Goal: Transaction & Acquisition: Purchase product/service

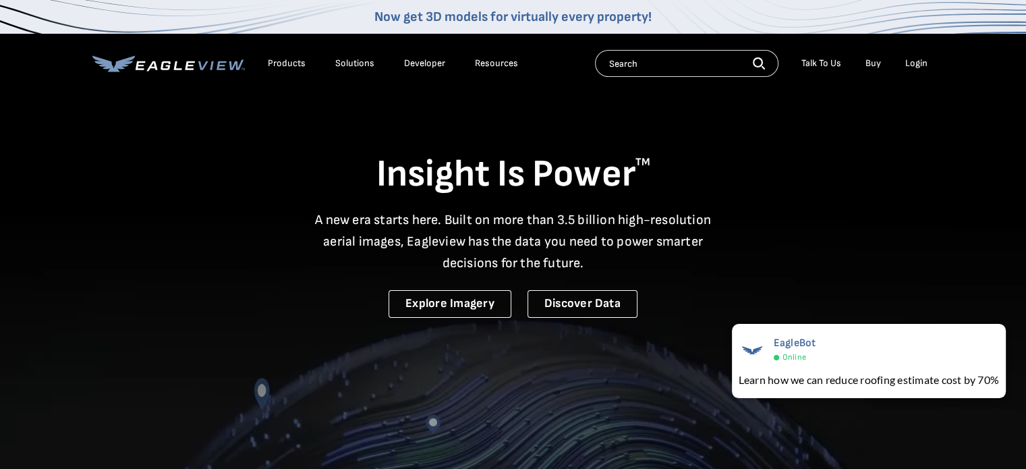
click at [911, 60] on div "Login" at bounding box center [916, 63] width 22 height 12
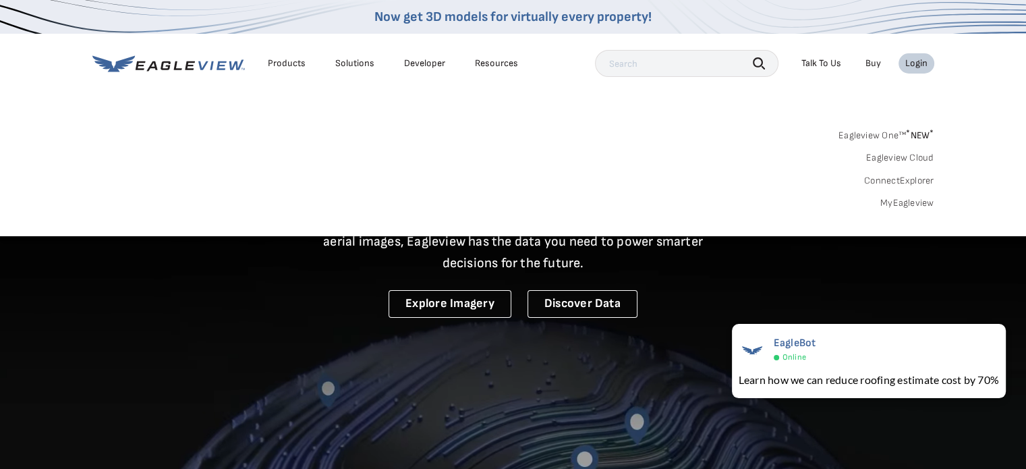
click at [915, 204] on link "MyEagleview" at bounding box center [908, 203] width 54 height 12
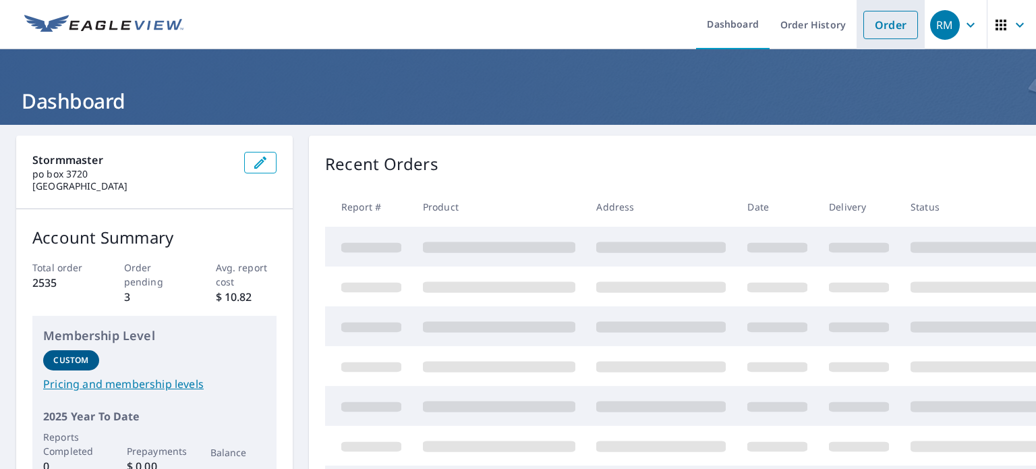
click at [874, 23] on link "Order" at bounding box center [891, 25] width 55 height 28
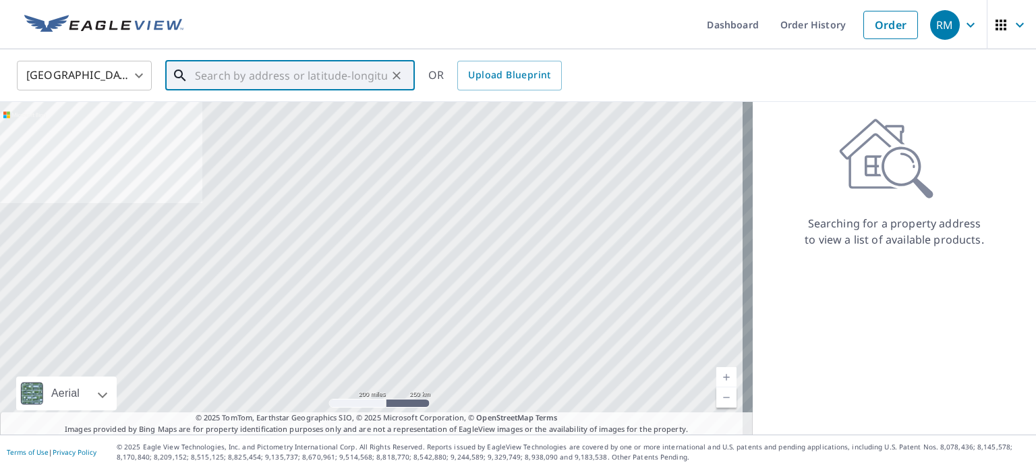
click at [234, 80] on input "text" at bounding box center [291, 76] width 192 height 38
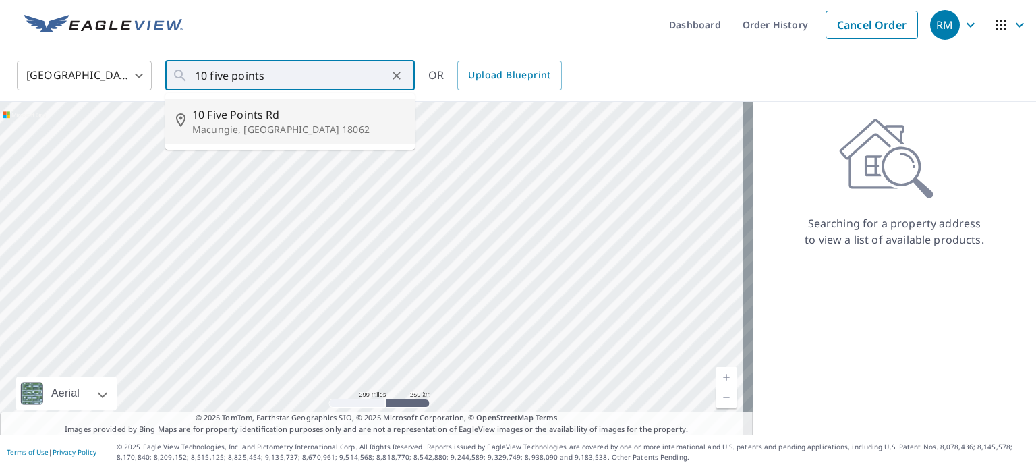
type input "[STREET_ADDRESS]"
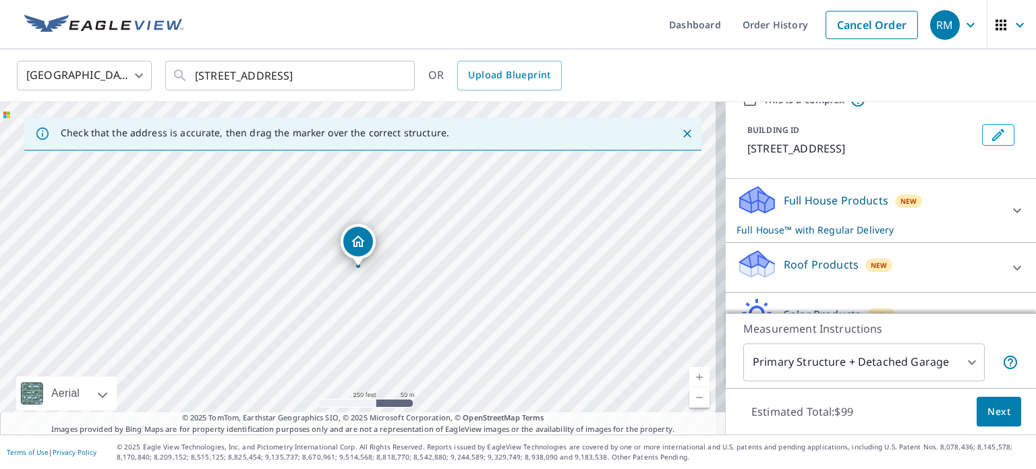
click at [837, 250] on div "Roof Products New" at bounding box center [869, 267] width 264 height 38
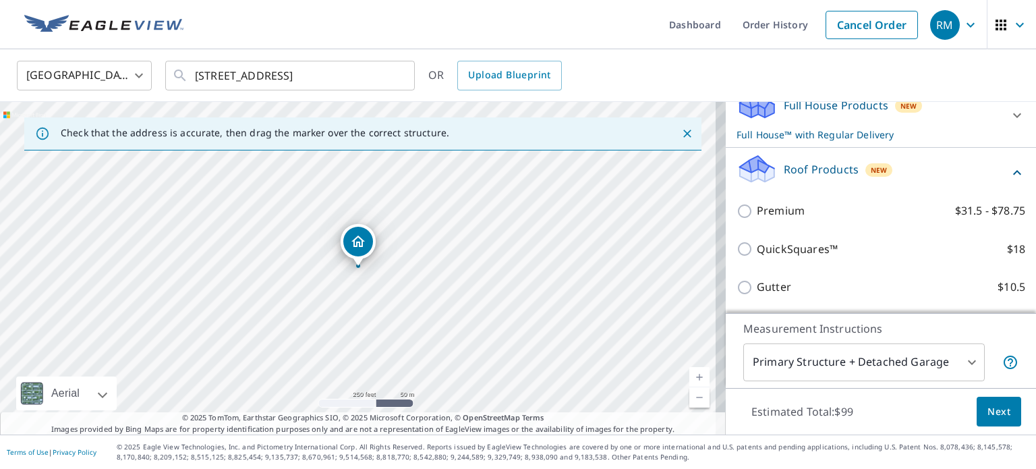
scroll to position [265, 0]
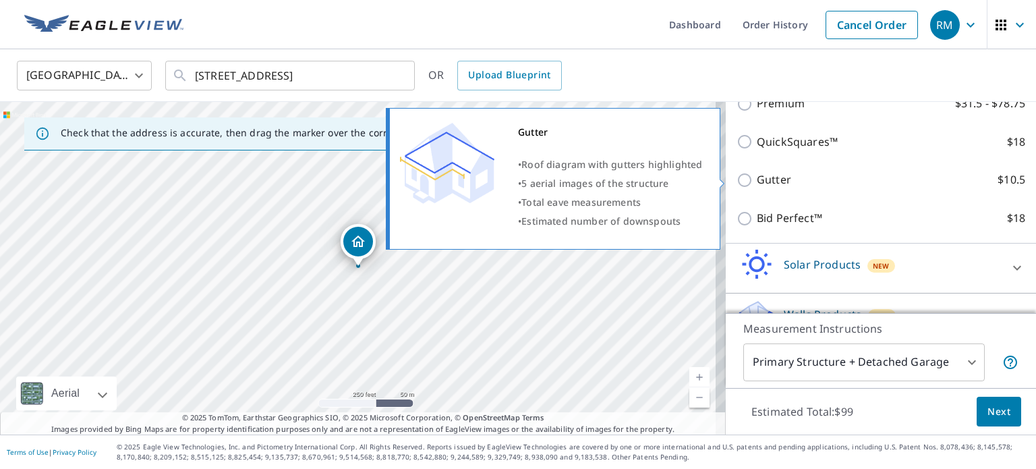
click at [777, 177] on p "Gutter" at bounding box center [774, 179] width 34 height 17
click at [757, 177] on input "Gutter $10.5" at bounding box center [747, 180] width 20 height 16
checkbox input "true"
checkbox input "false"
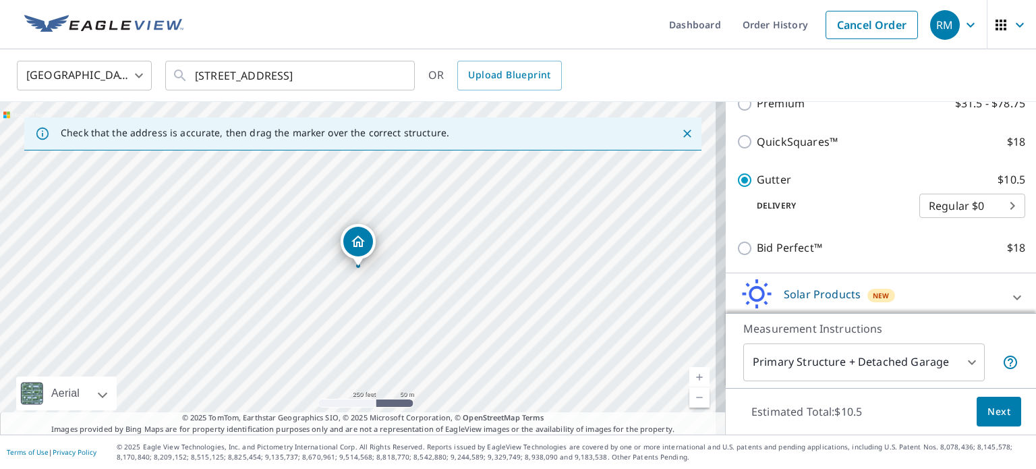
click at [991, 403] on span "Next" at bounding box center [999, 411] width 23 height 17
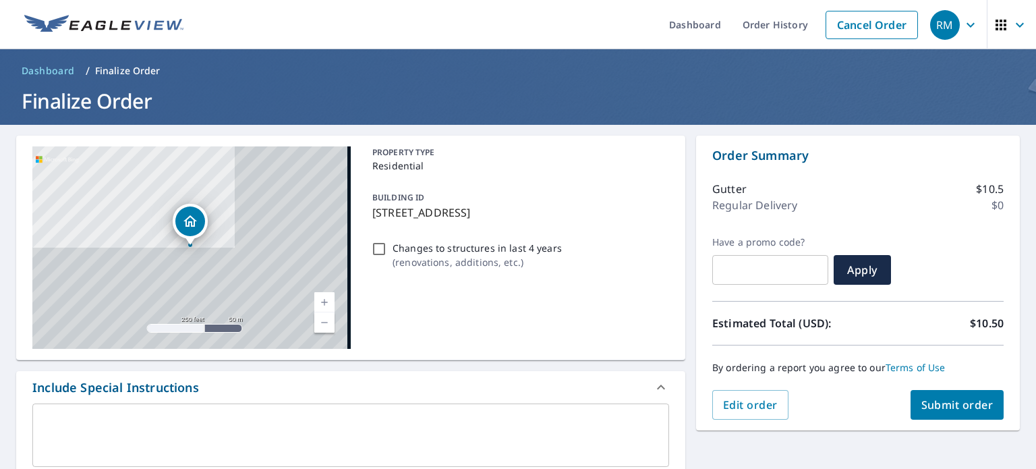
scroll to position [67, 0]
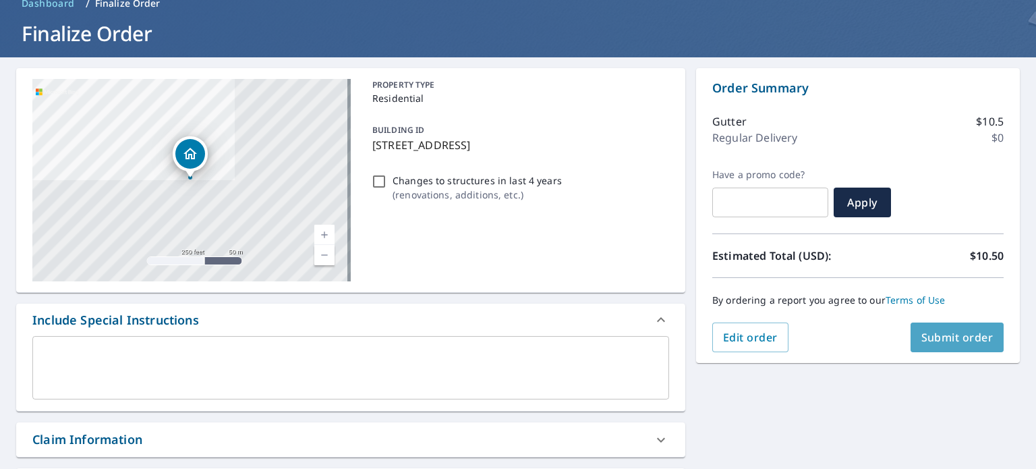
click at [939, 339] on span "Submit order" at bounding box center [958, 337] width 72 height 15
